Goal: Register for event/course

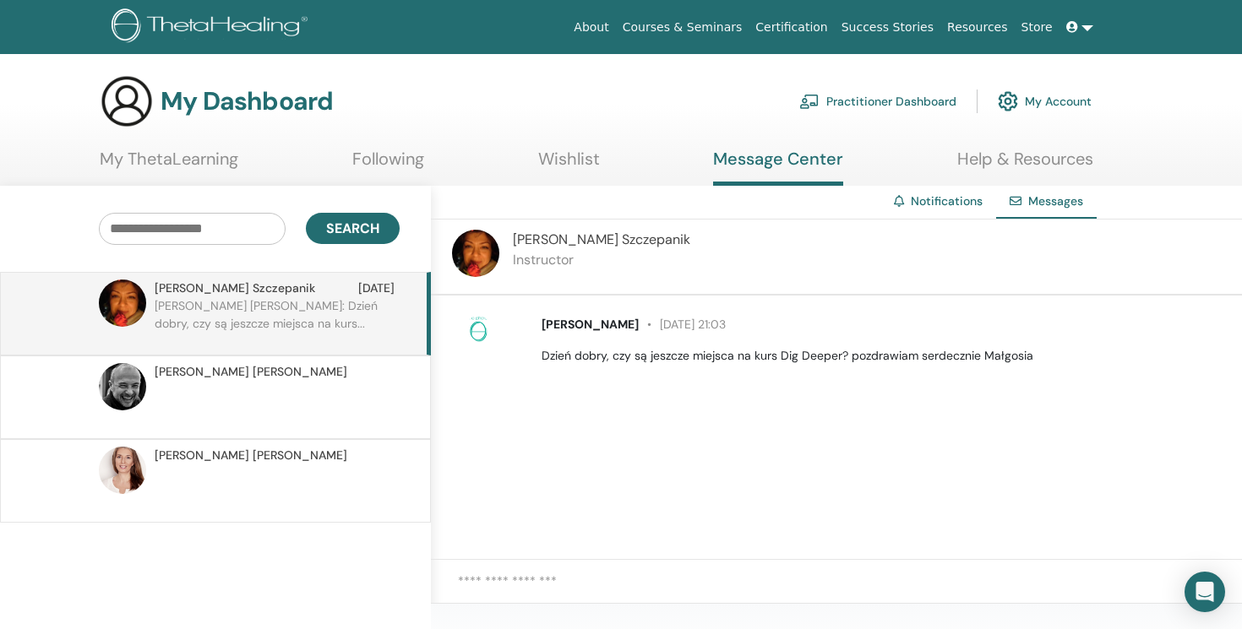
scroll to position [25, 0]
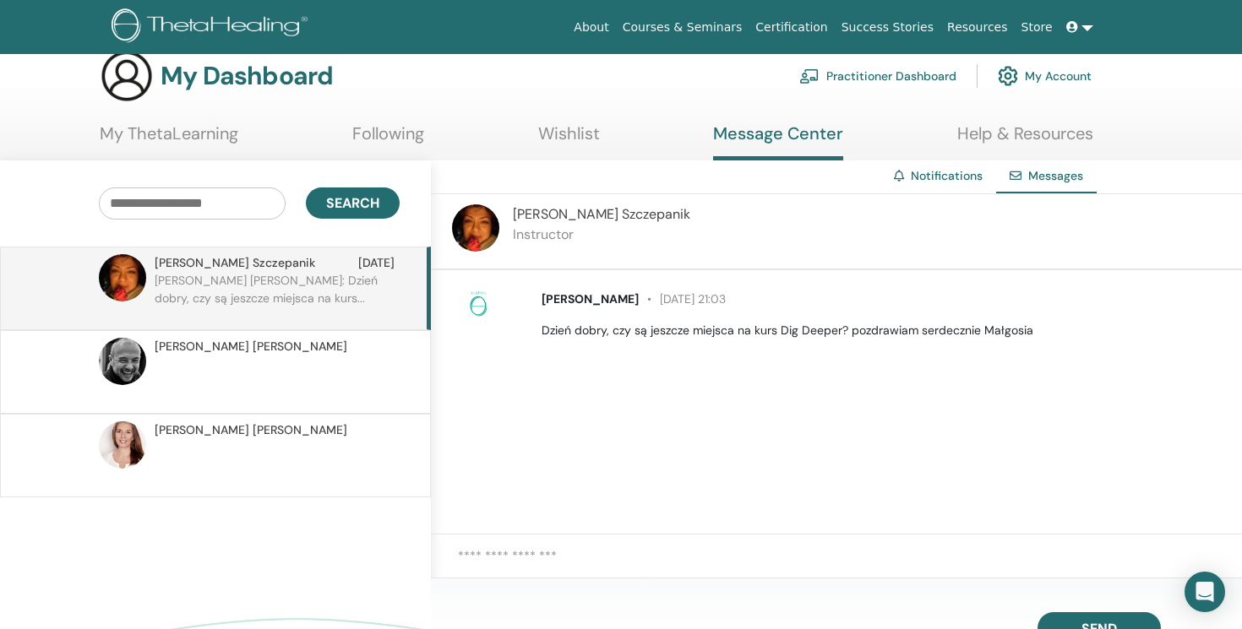
click at [221, 264] on span "Marta Szczepanik" at bounding box center [235, 263] width 161 height 18
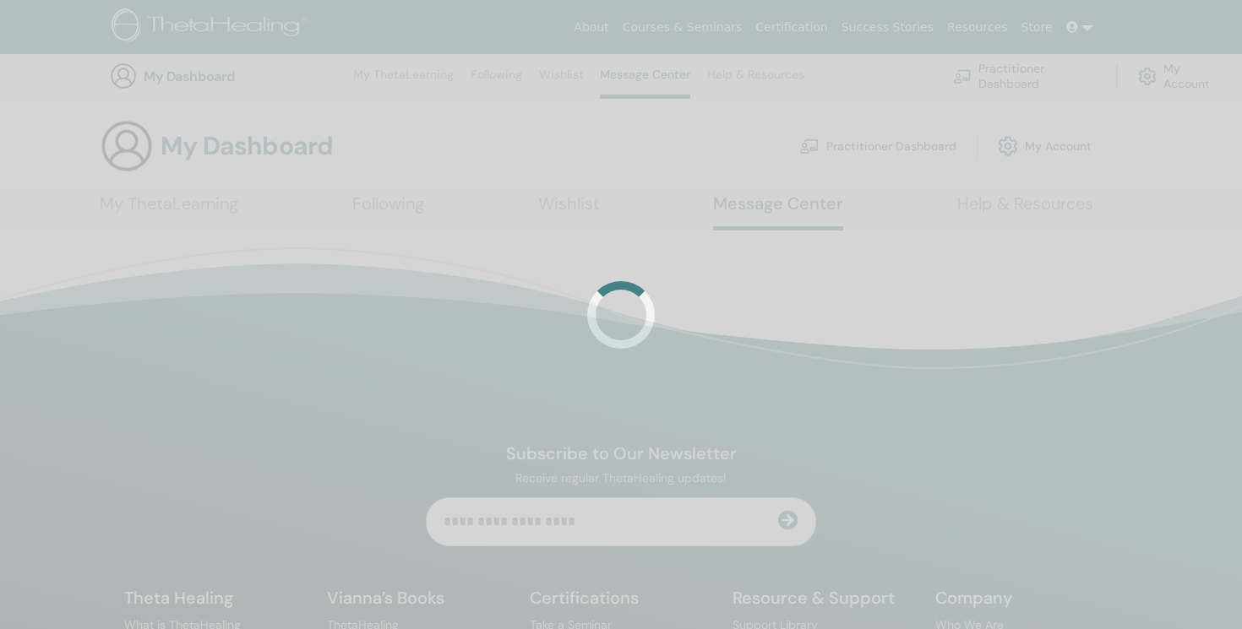
scroll to position [172, 0]
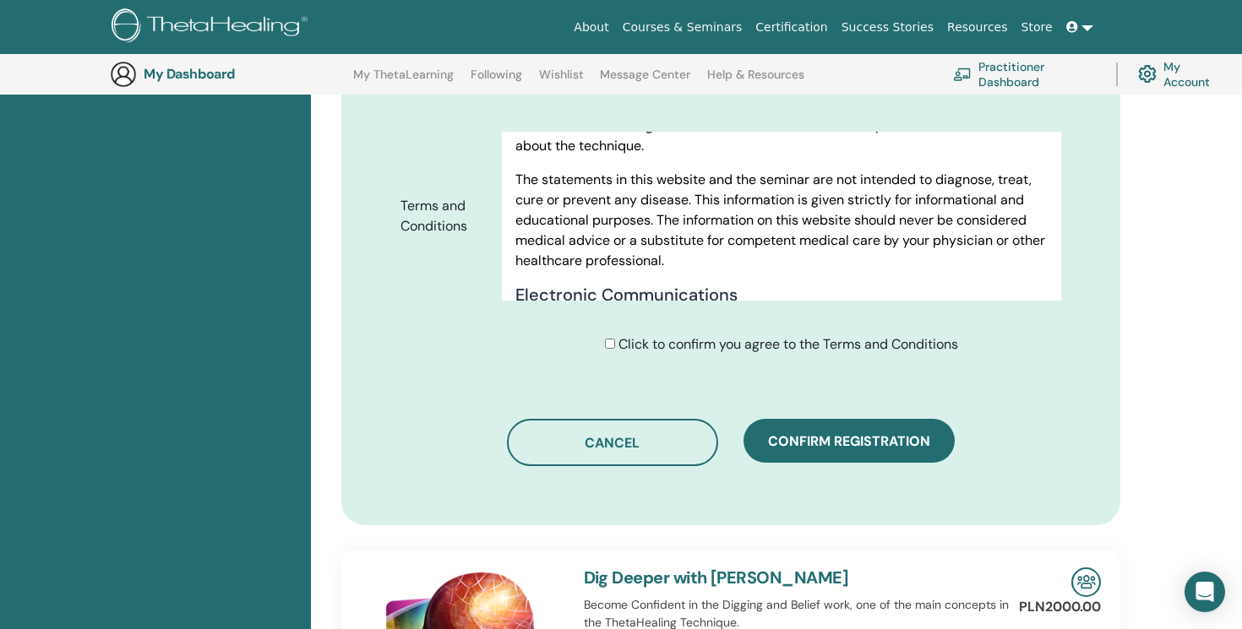
scroll to position [831, 0]
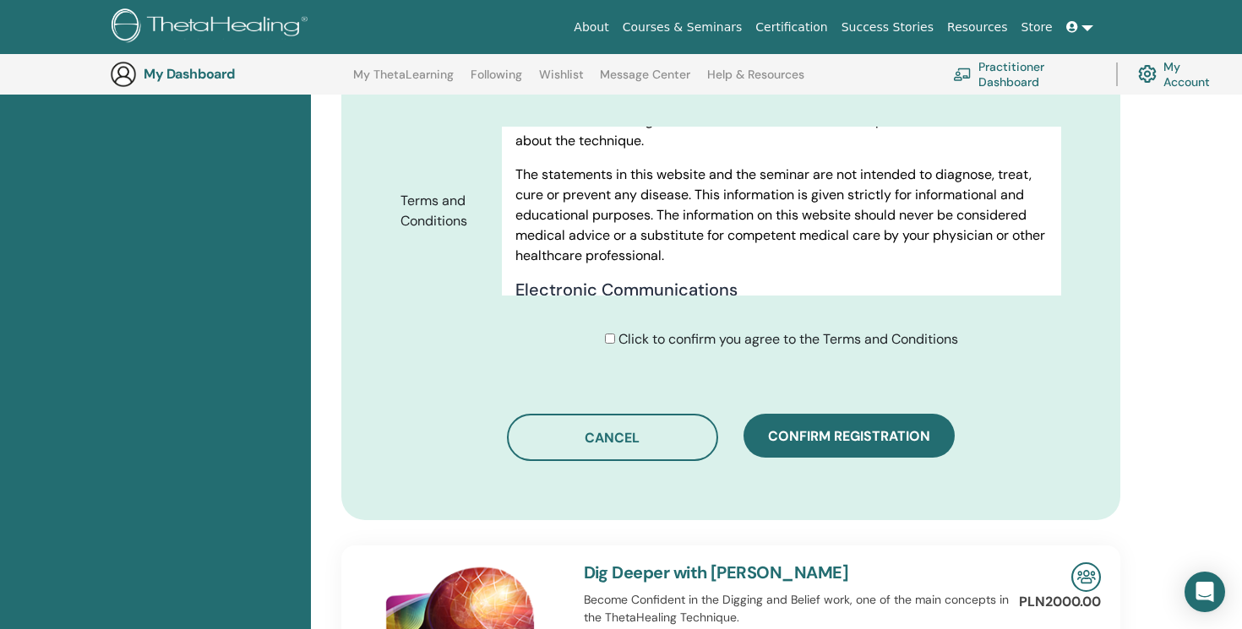
type input "*********"
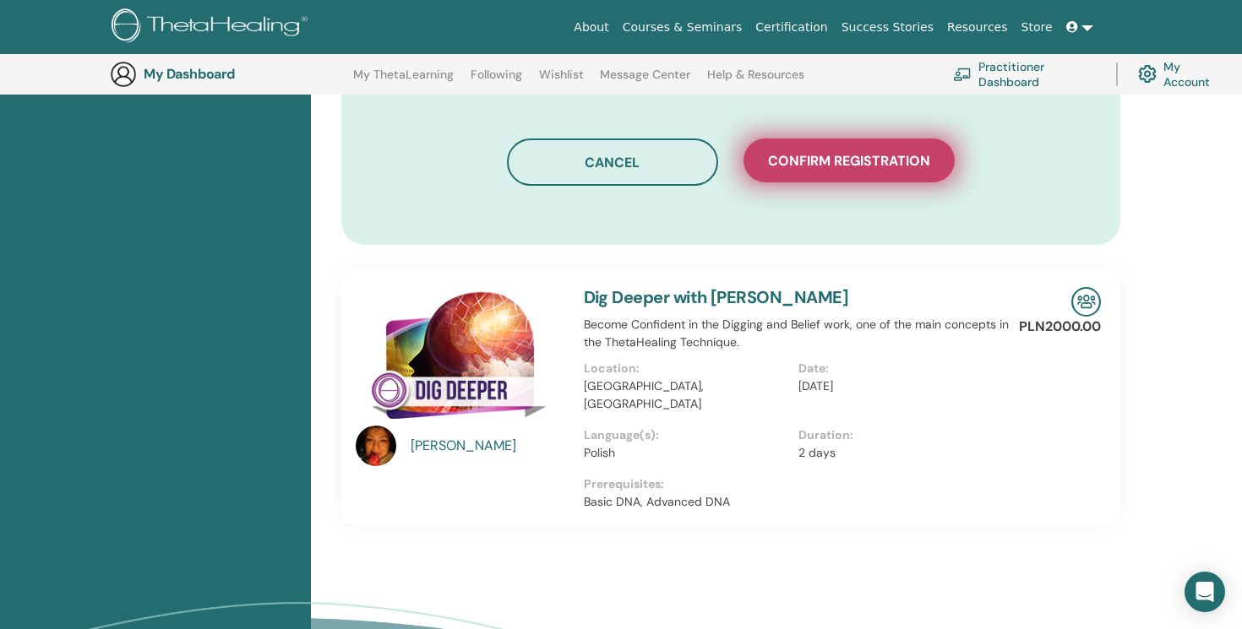
scroll to position [1107, 0]
click at [852, 151] on span "Confirm registration" at bounding box center [849, 160] width 162 height 18
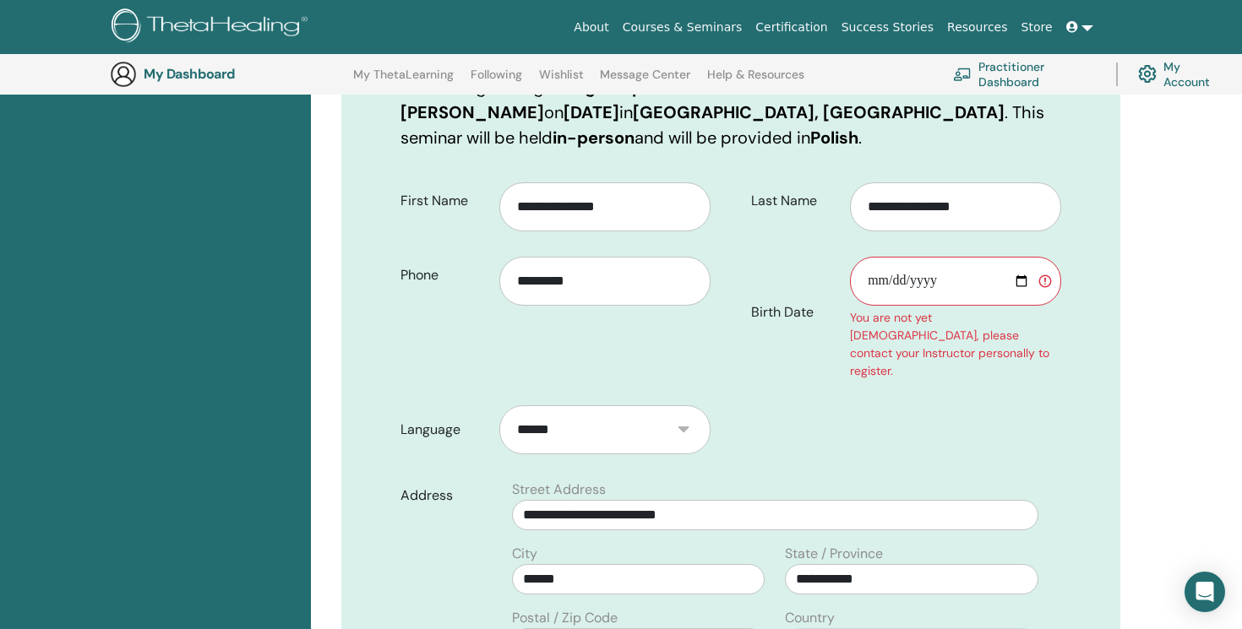
scroll to position [290, 0]
click at [972, 257] on input "Birth Date" at bounding box center [955, 281] width 211 height 49
type input "**********"
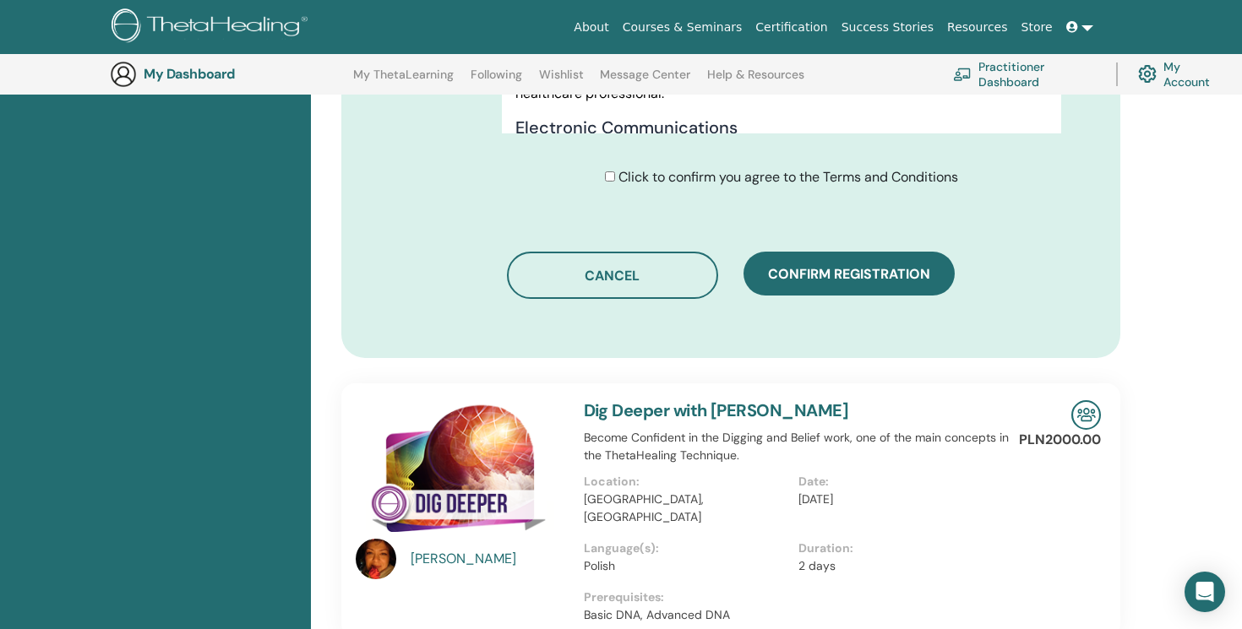
scroll to position [1098, 0]
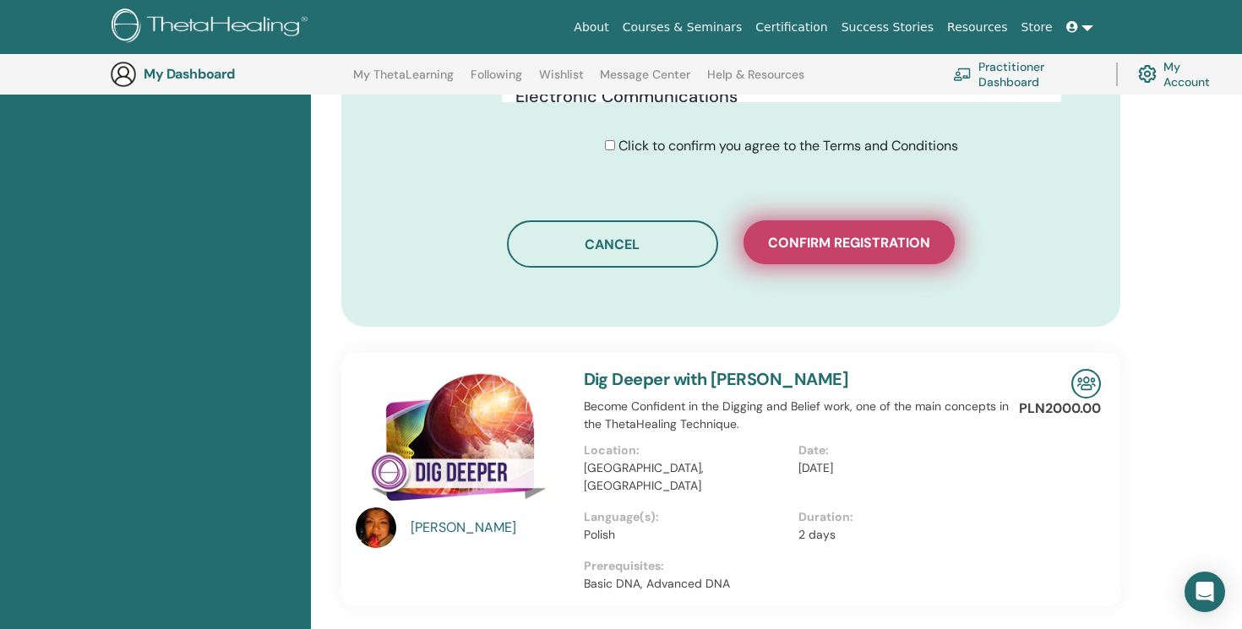
click at [845, 234] on span "Confirm registration" at bounding box center [849, 243] width 162 height 18
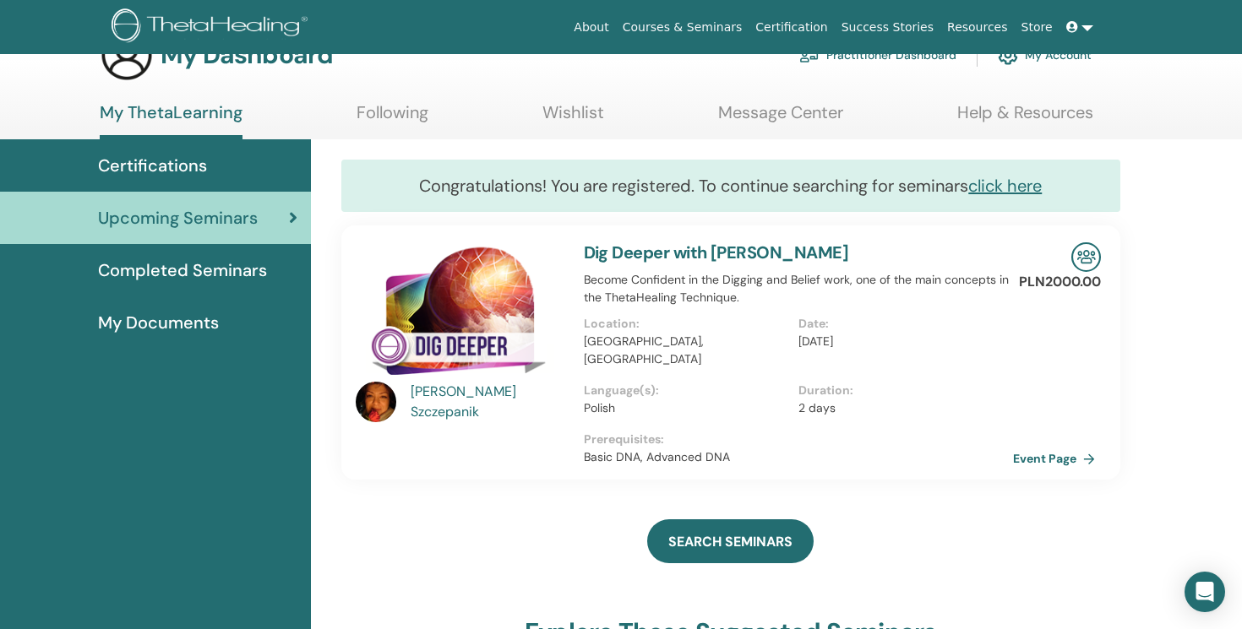
scroll to position [36, 0]
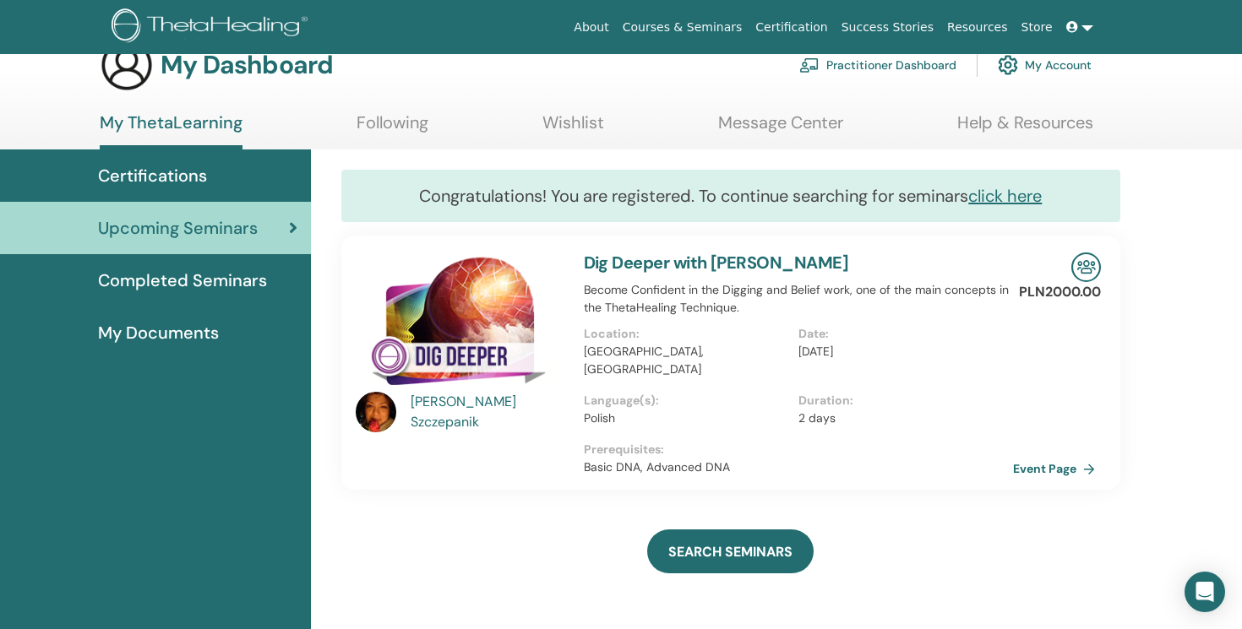
click at [1023, 196] on link "click here" at bounding box center [1005, 196] width 74 height 22
click at [1055, 456] on link "Event Page" at bounding box center [1060, 468] width 89 height 25
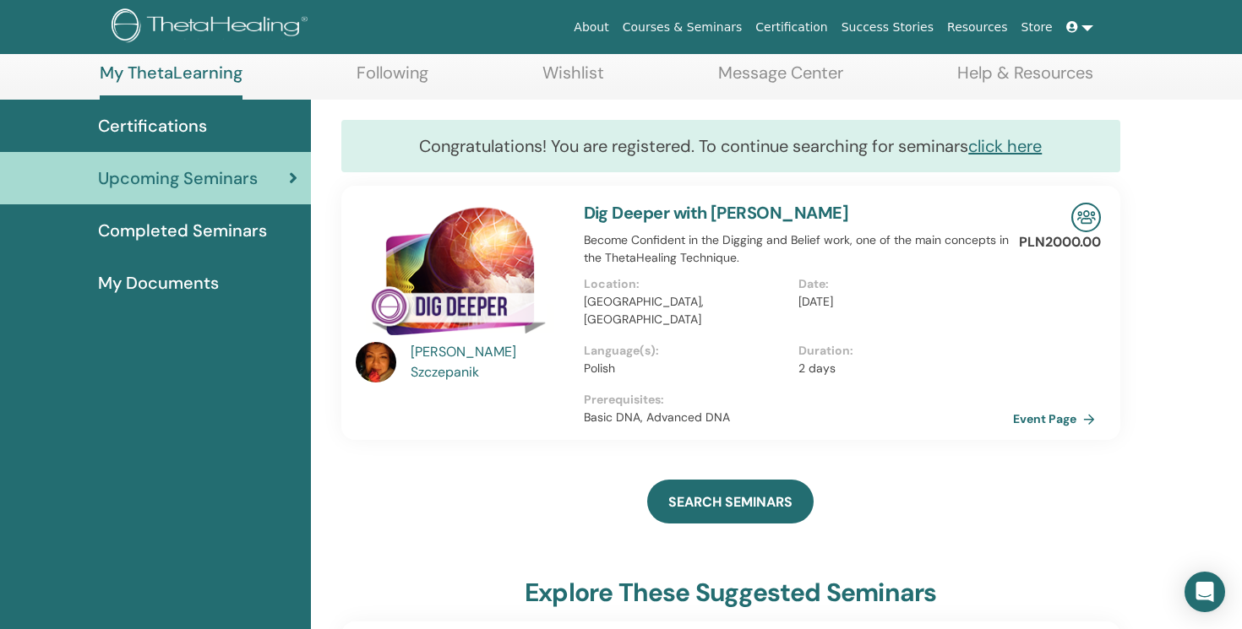
scroll to position [139, 0]
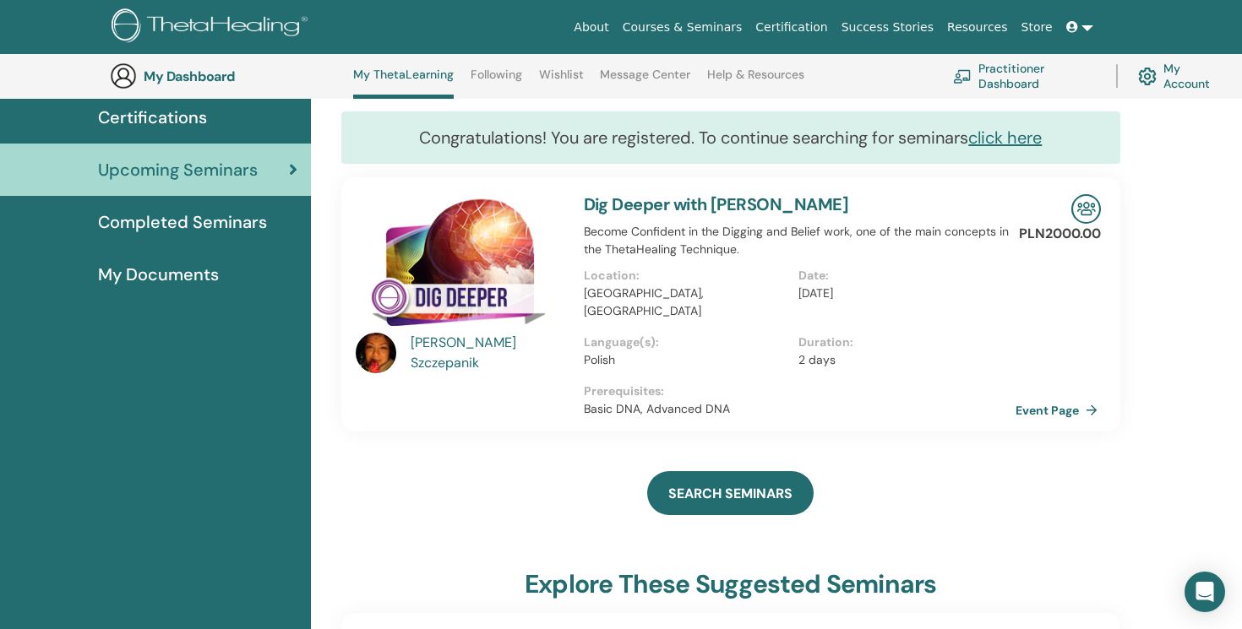
click at [1049, 398] on link "Event Page" at bounding box center [1060, 410] width 89 height 25
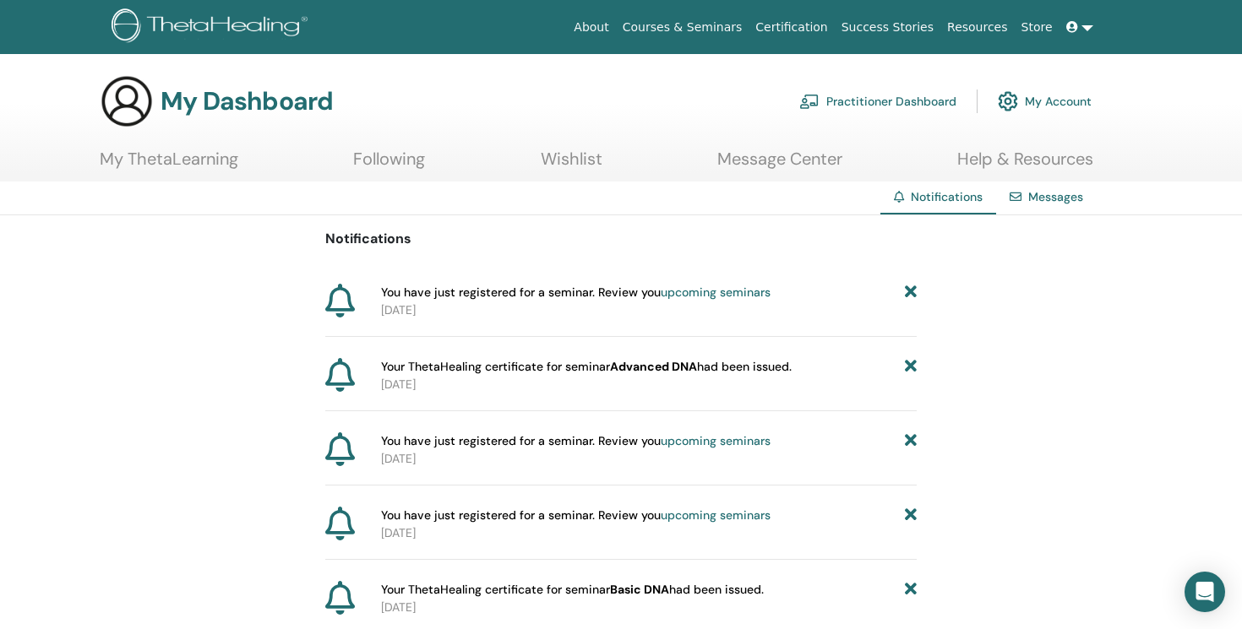
click at [727, 292] on link "upcoming seminars" at bounding box center [716, 292] width 110 height 15
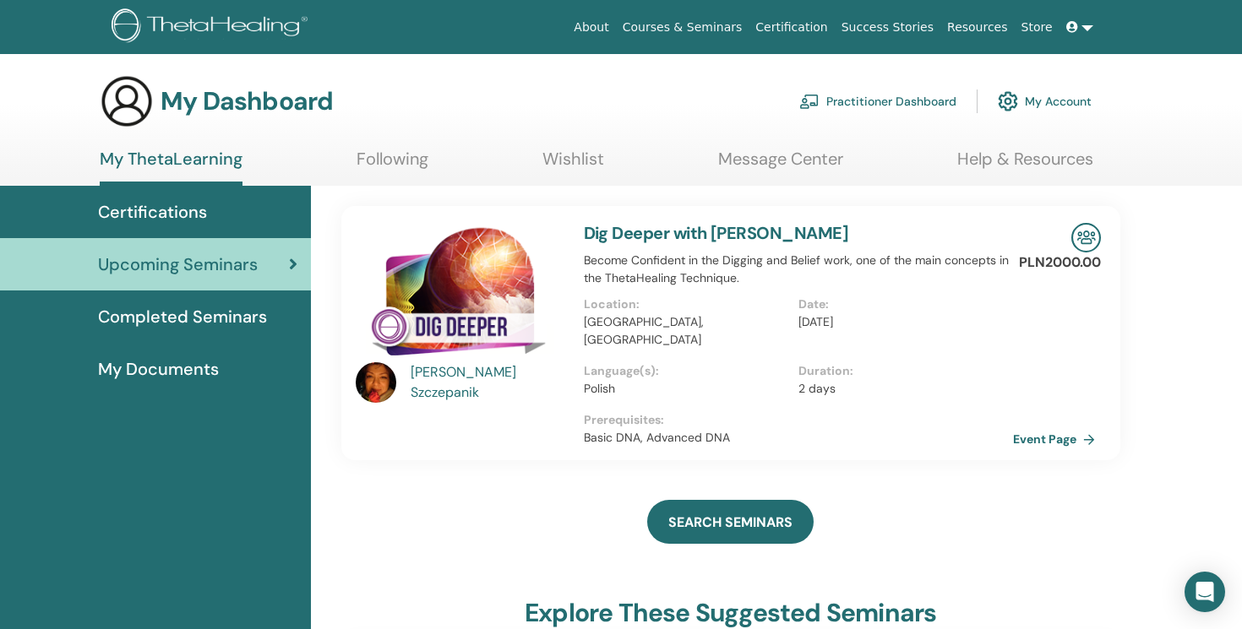
click at [813, 156] on link "Message Center" at bounding box center [780, 165] width 125 height 33
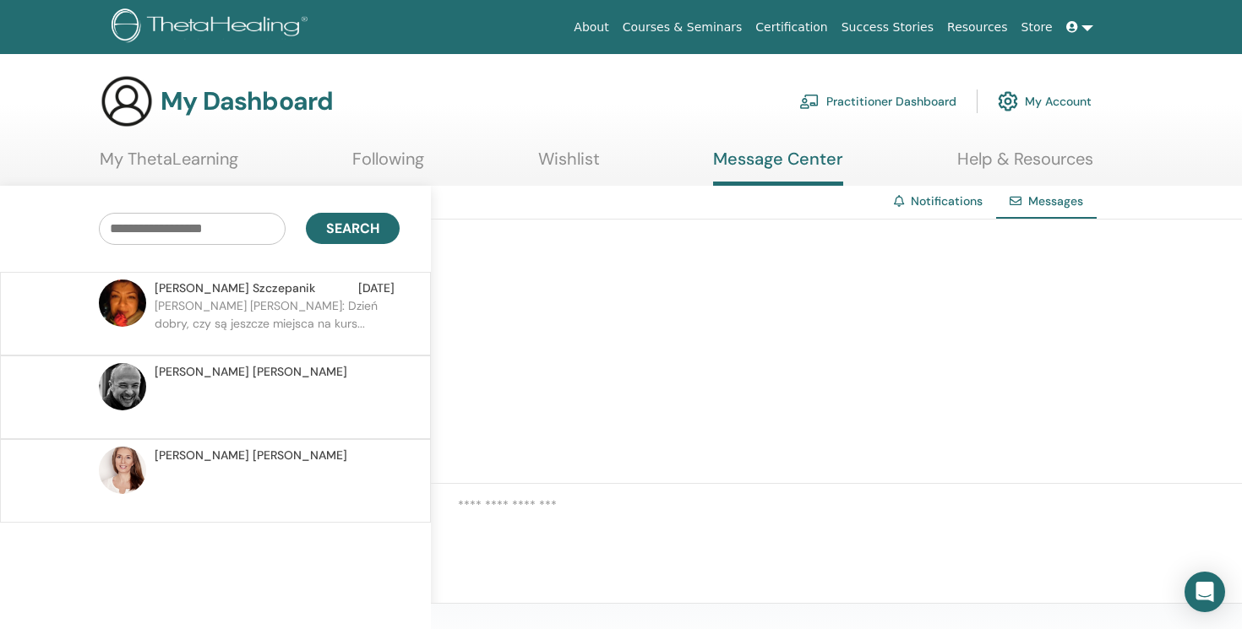
click at [125, 380] on img at bounding box center [122, 386] width 47 height 47
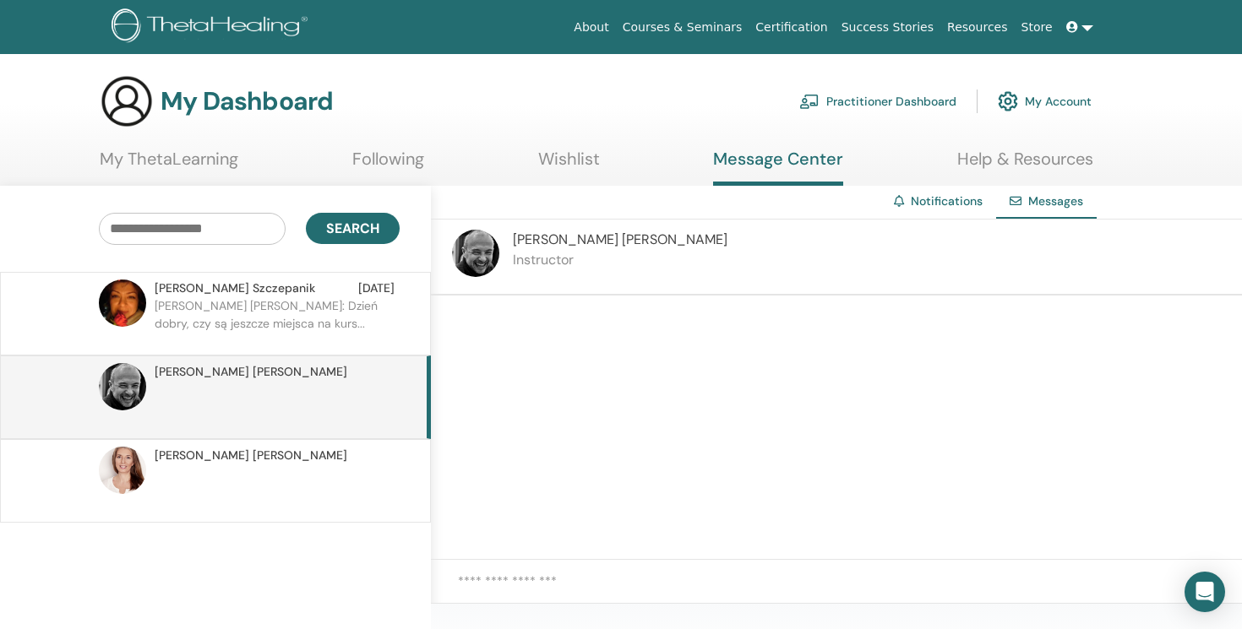
click at [478, 249] on img at bounding box center [475, 253] width 47 height 47
click at [183, 371] on span "Marco Leonori" at bounding box center [251, 372] width 193 height 18
click at [1085, 28] on link at bounding box center [1080, 27] width 41 height 31
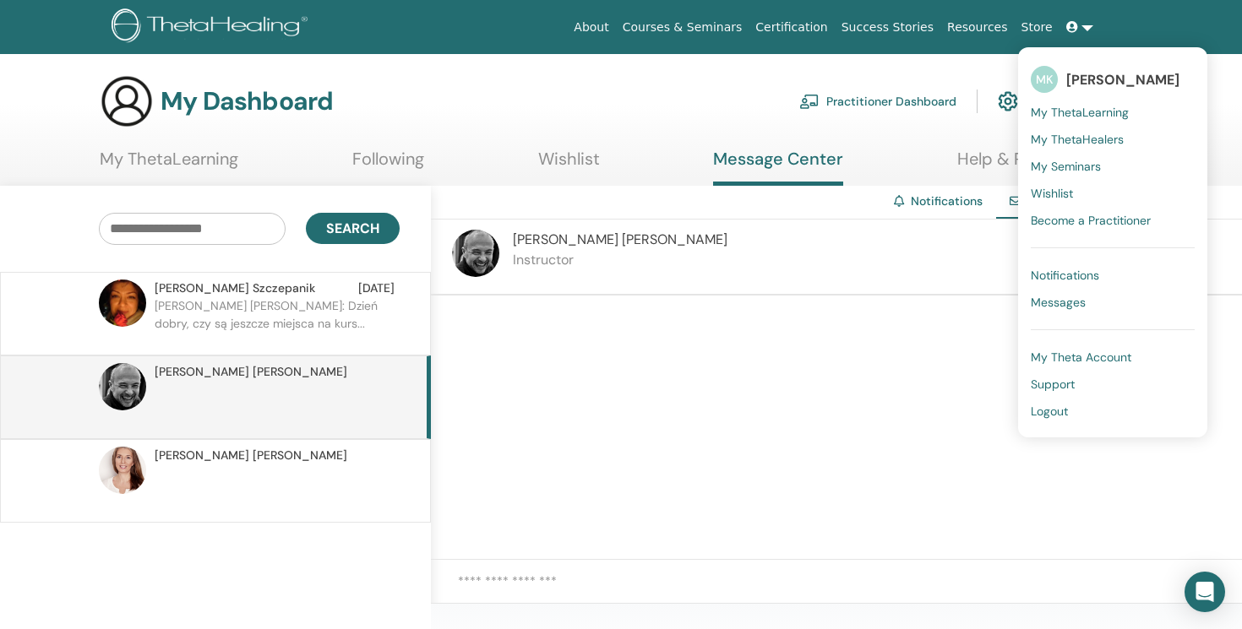
click at [1093, 166] on span "My Seminars" at bounding box center [1066, 166] width 70 height 15
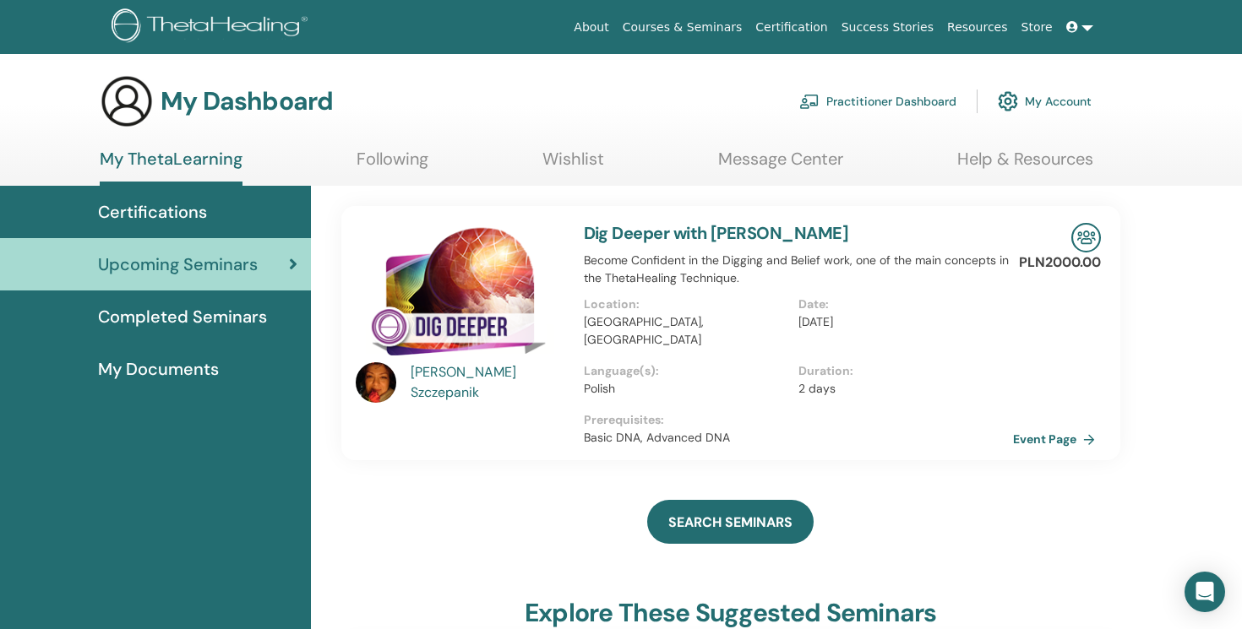
click at [1087, 27] on link at bounding box center [1080, 27] width 41 height 31
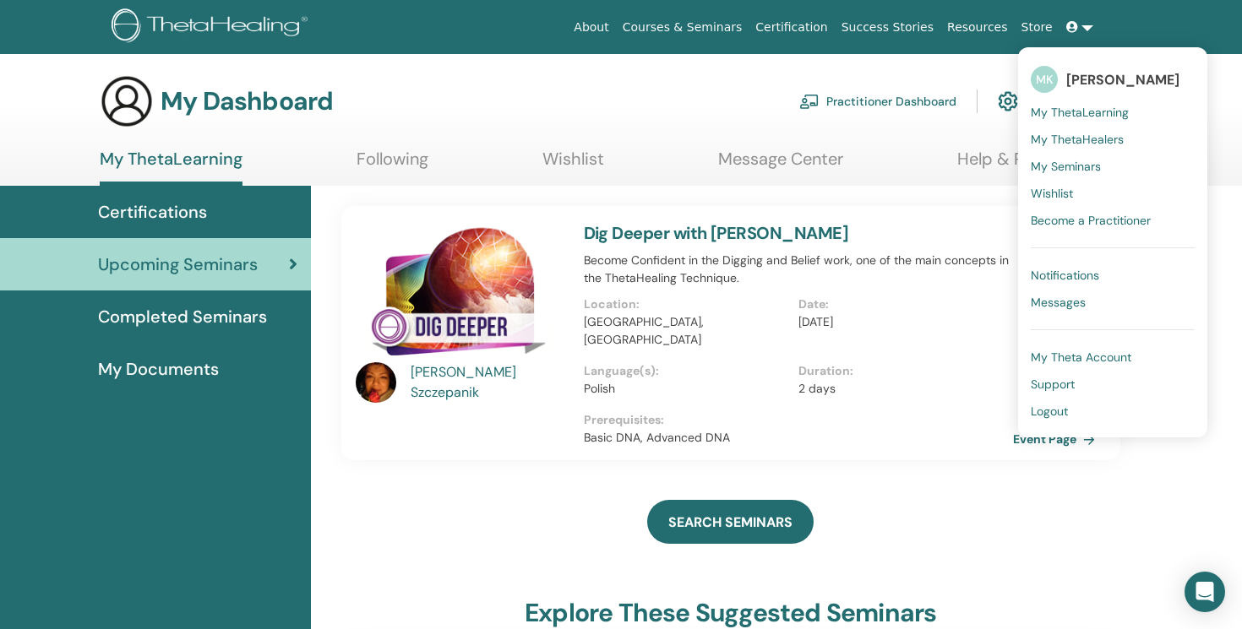
click at [1089, 112] on span "My ThetaLearning" at bounding box center [1080, 112] width 98 height 15
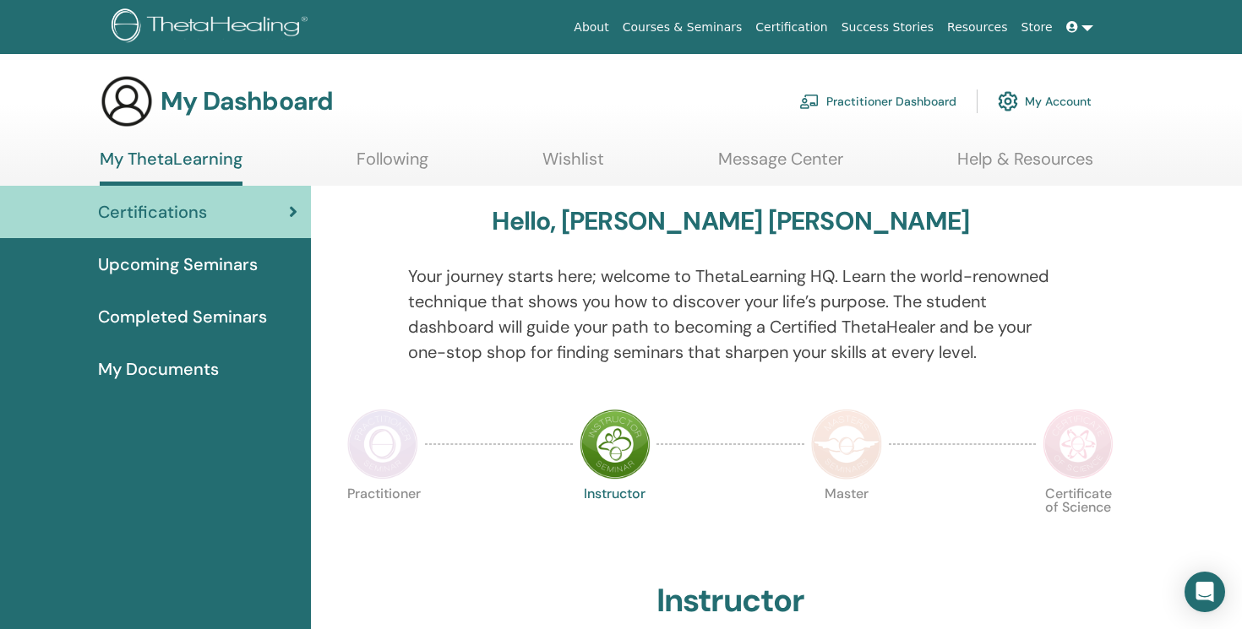
click at [810, 308] on p "Your journey starts here; welcome to ThetaLearning HQ. Learn the world-renowned…" at bounding box center [731, 314] width 646 height 101
click at [185, 372] on span "My Documents" at bounding box center [158, 369] width 121 height 25
